Goal: Task Accomplishment & Management: Manage account settings

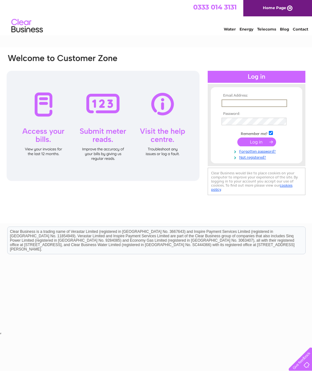
type input "[EMAIL_ADDRESS][DOMAIN_NAME]"
click at [256, 144] on input "submit" at bounding box center [256, 141] width 39 height 9
click at [257, 142] on input "submit" at bounding box center [256, 141] width 39 height 9
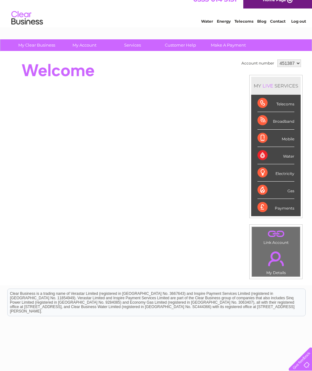
scroll to position [8, 0]
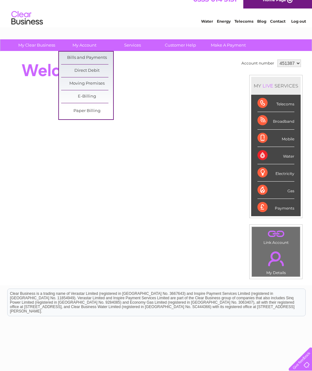
click at [102, 55] on link "Bills and Payments" at bounding box center [87, 58] width 52 height 13
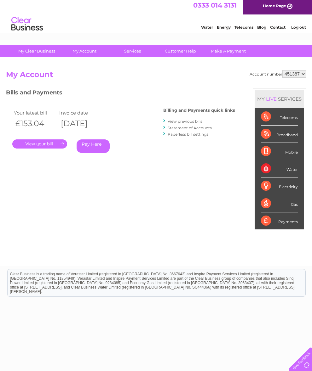
scroll to position [16, 0]
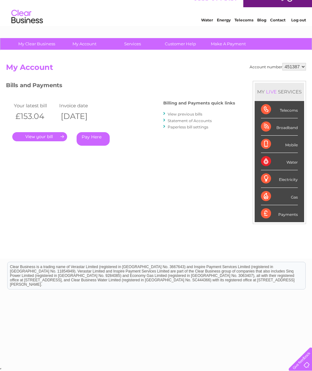
click at [49, 132] on link "." at bounding box center [39, 136] width 55 height 9
click at [187, 112] on link "View previous bills" at bounding box center [185, 114] width 35 height 5
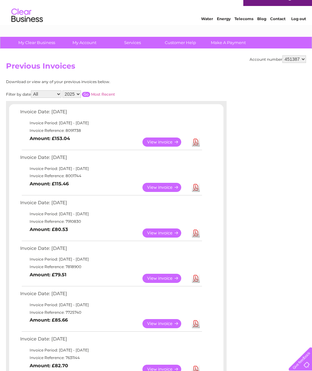
scroll to position [11, 0]
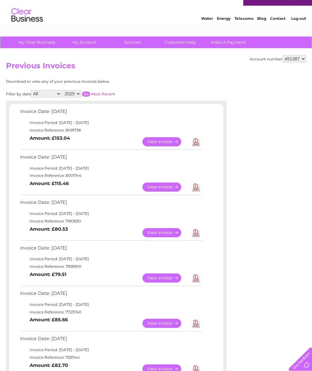
click at [166, 187] on link "View" at bounding box center [165, 187] width 46 height 9
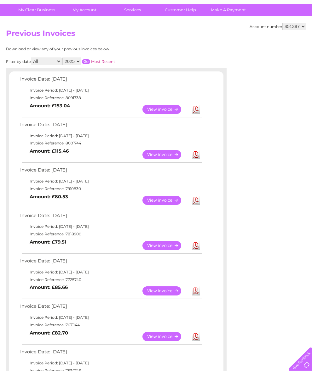
scroll to position [44, 0]
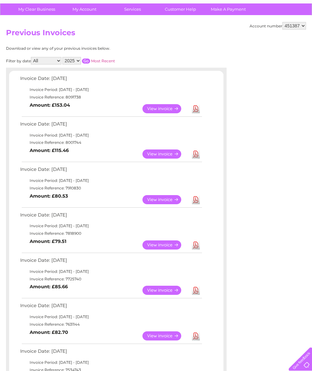
click at [166, 204] on link "View" at bounding box center [165, 199] width 46 height 9
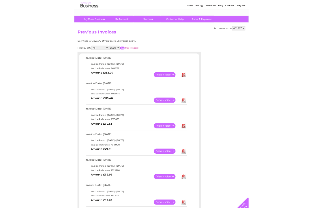
scroll to position [0, 0]
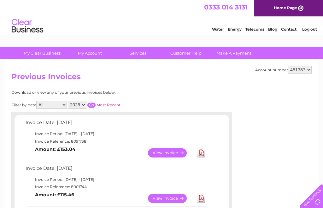
click at [307, 27] on link "Log out" at bounding box center [309, 29] width 15 height 5
